Goal: Task Accomplishment & Management: Use online tool/utility

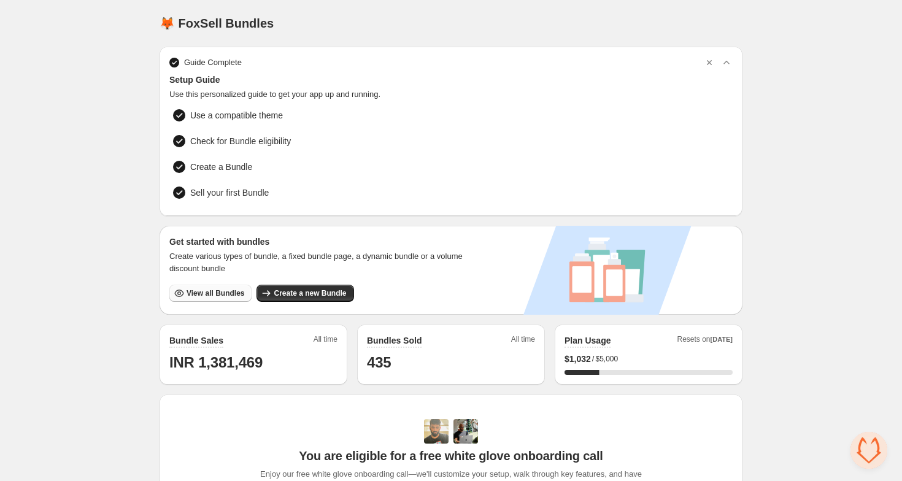
click at [210, 292] on span "View all Bundles" at bounding box center [216, 293] width 58 height 10
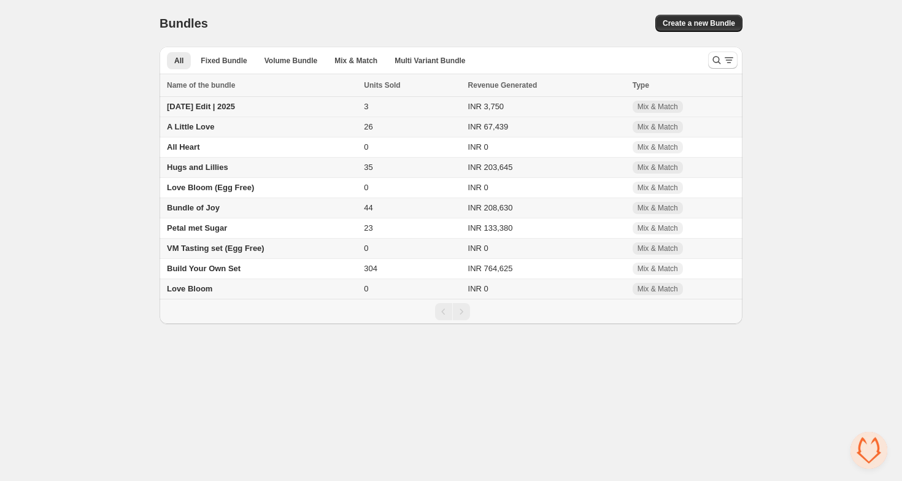
click at [210, 107] on span "[DATE] Edit | 2025" at bounding box center [201, 106] width 68 height 9
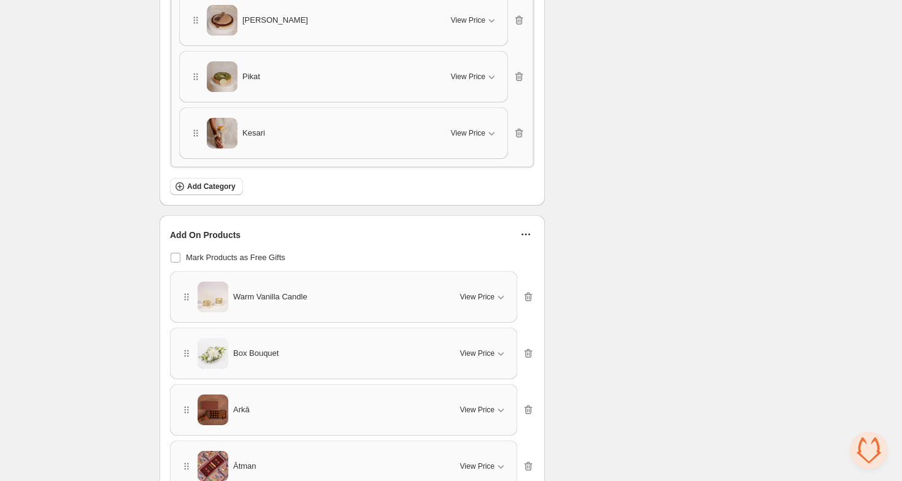
scroll to position [736, 0]
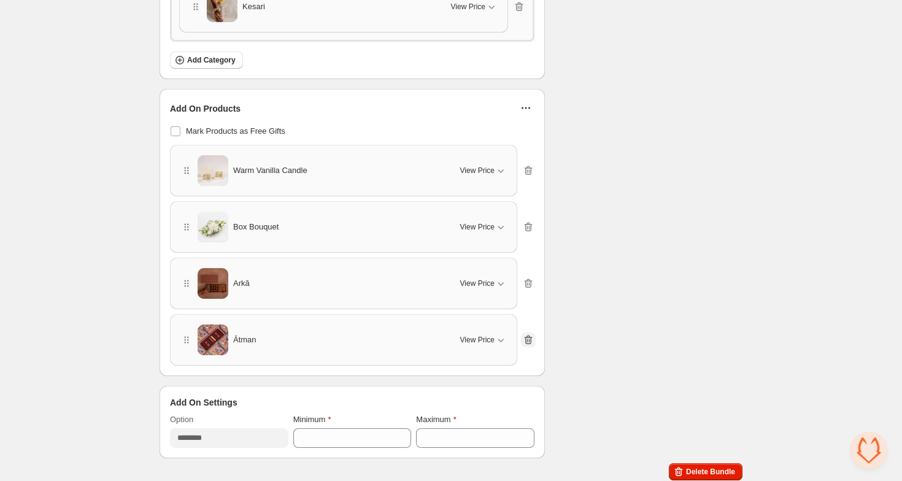
click at [532, 335] on icon "button" at bounding box center [528, 340] width 12 height 12
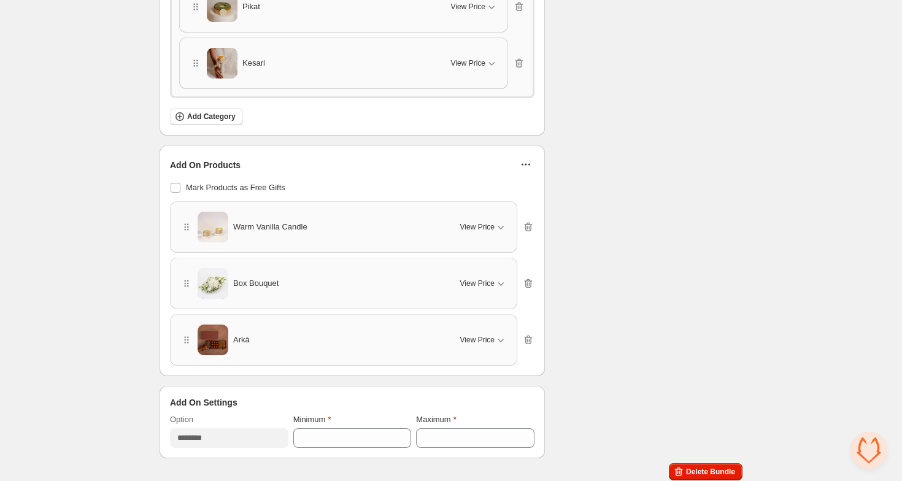
click at [520, 156] on button "button" at bounding box center [525, 164] width 17 height 17
click at [525, 190] on span "Edit Products" at bounding box center [533, 186] width 52 height 12
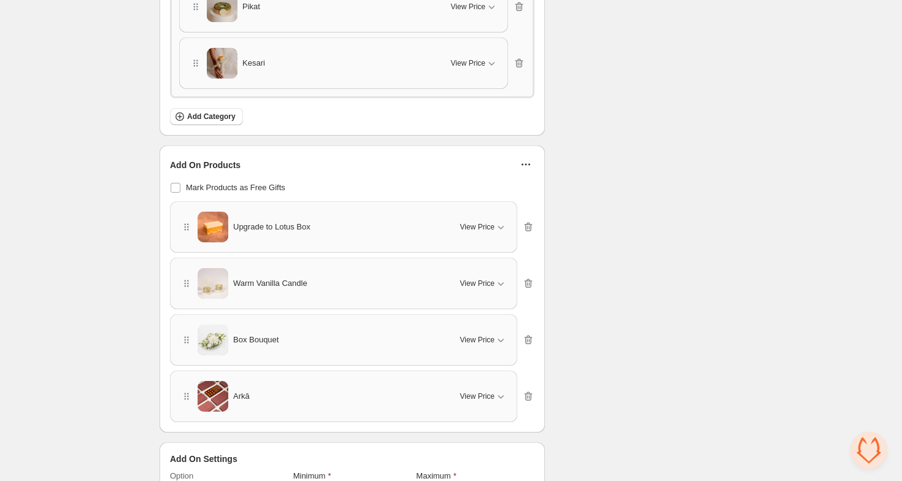
drag, startPoint x: 188, startPoint y: 388, endPoint x: 198, endPoint y: 210, distance: 178.2
